Goal: Task Accomplishment & Management: Complete application form

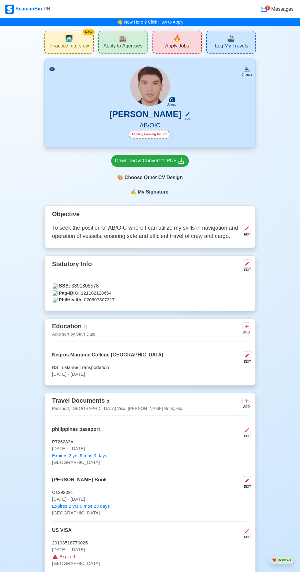
click at [182, 41] on div "🔥 Apply Jobs" at bounding box center [176, 42] width 49 height 23
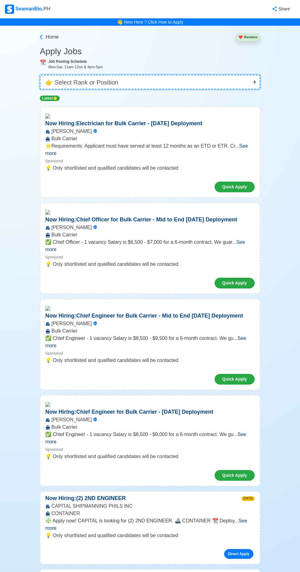
click at [156, 81] on select "👉 Select Rank or Position Master Chief Officer 2nd Officer 3rd Officer Junior O…" at bounding box center [150, 82] width 220 height 15
select select "[PERSON_NAME]"
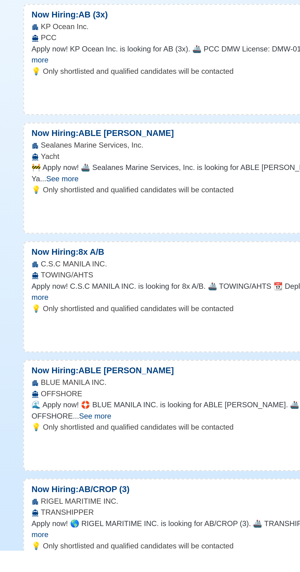
scroll to position [370, 0]
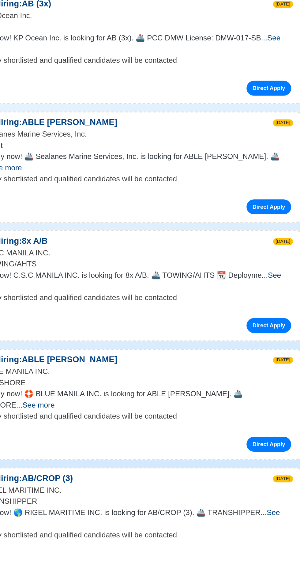
click at [242, 544] on span "See more" at bounding box center [145, 550] width 201 height 13
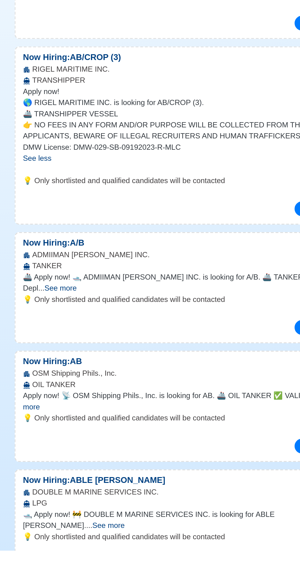
scroll to position [648, 0]
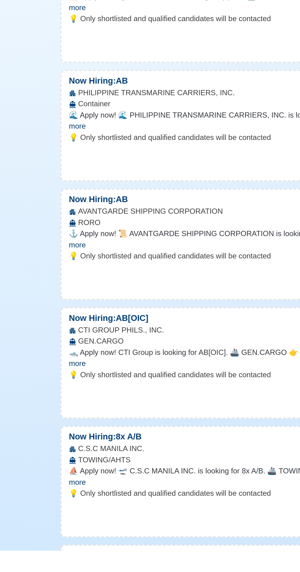
scroll to position [2671, 0]
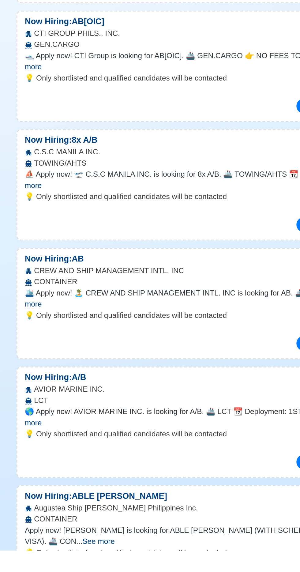
scroll to position [2816, 0]
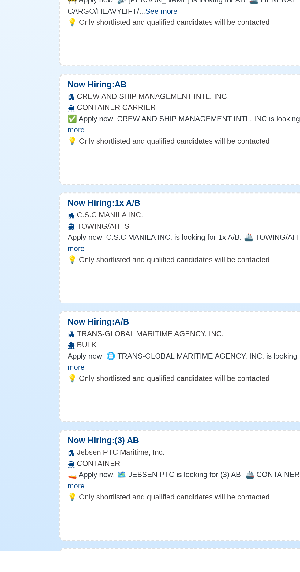
scroll to position [4064, 0]
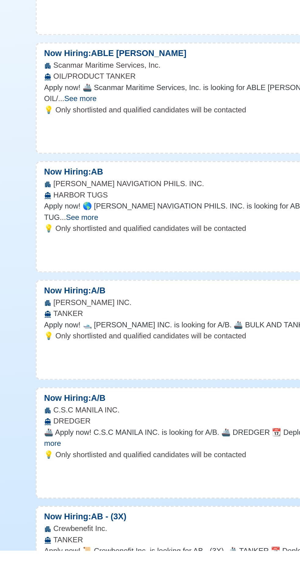
scroll to position [5237, 0]
